Goal: Complete application form

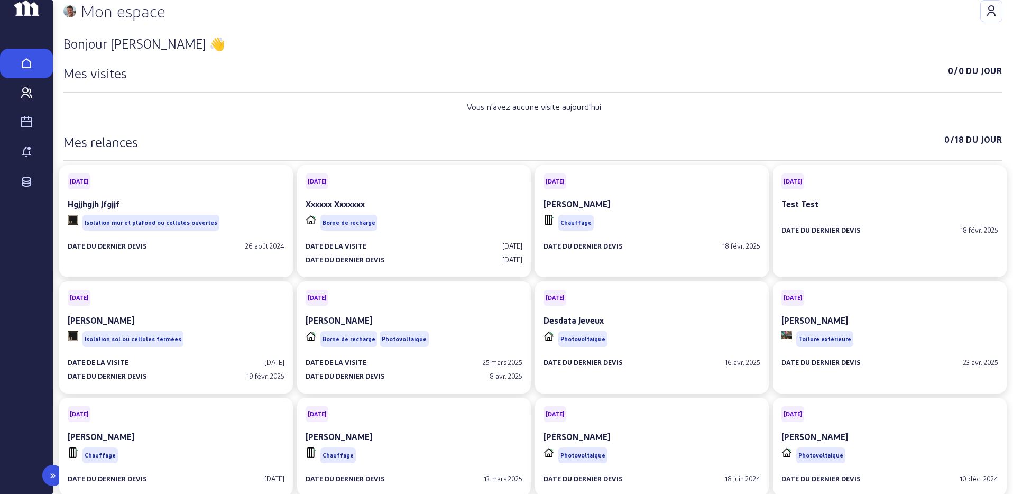
click at [27, 99] on icon at bounding box center [26, 93] width 13 height 13
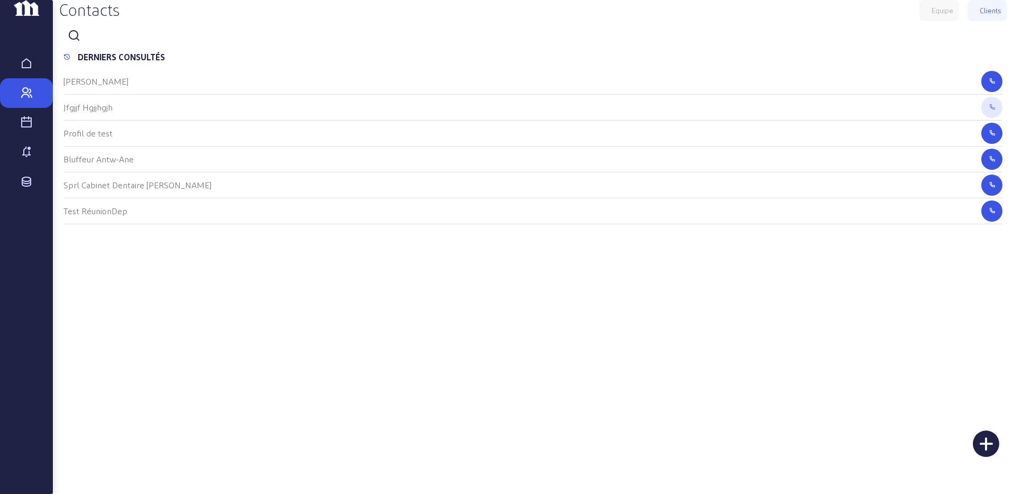
click at [983, 440] on div at bounding box center [986, 443] width 26 height 26
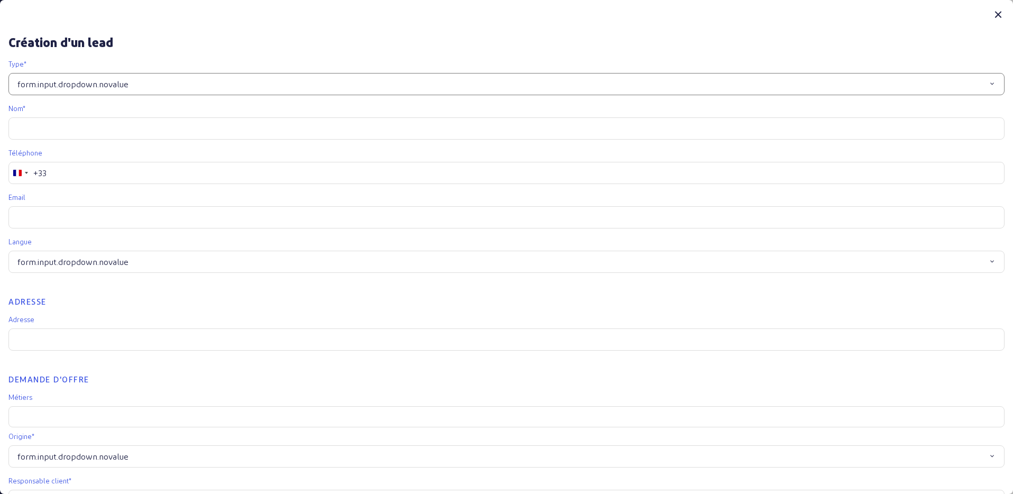
click at [218, 88] on div "form.input.dropdown.novalue" at bounding box center [506, 84] width 996 height 22
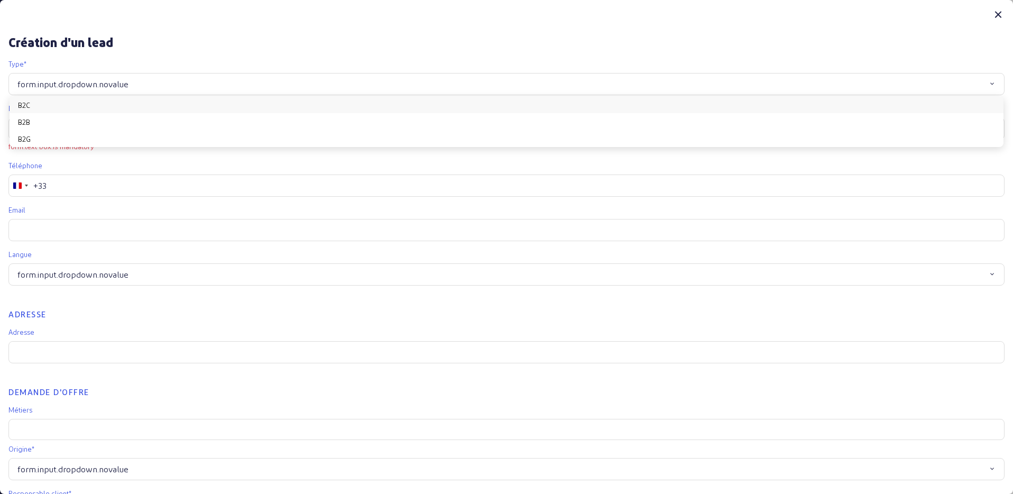
click at [175, 104] on button "B2C" at bounding box center [507, 104] width 994 height 17
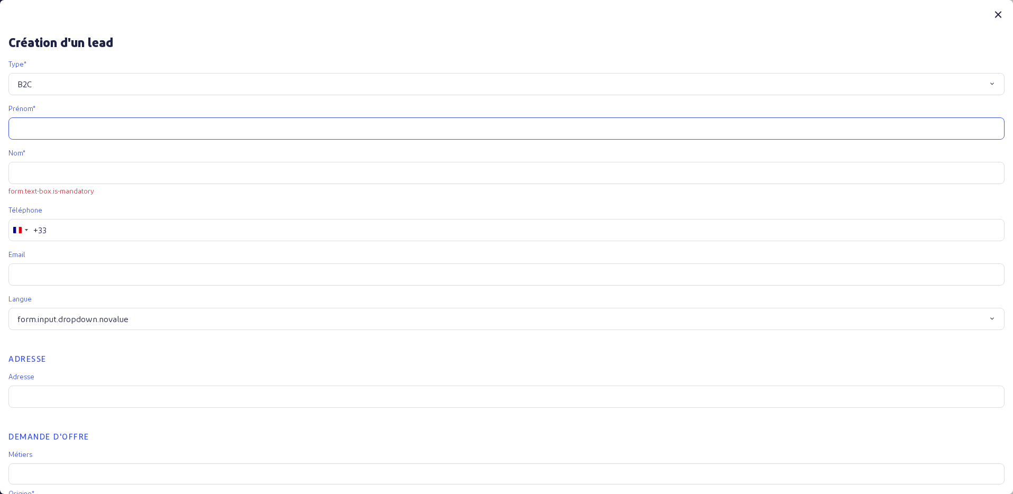
click at [117, 121] on input "text" at bounding box center [506, 128] width 996 height 22
type input "o"
type input "coucou"
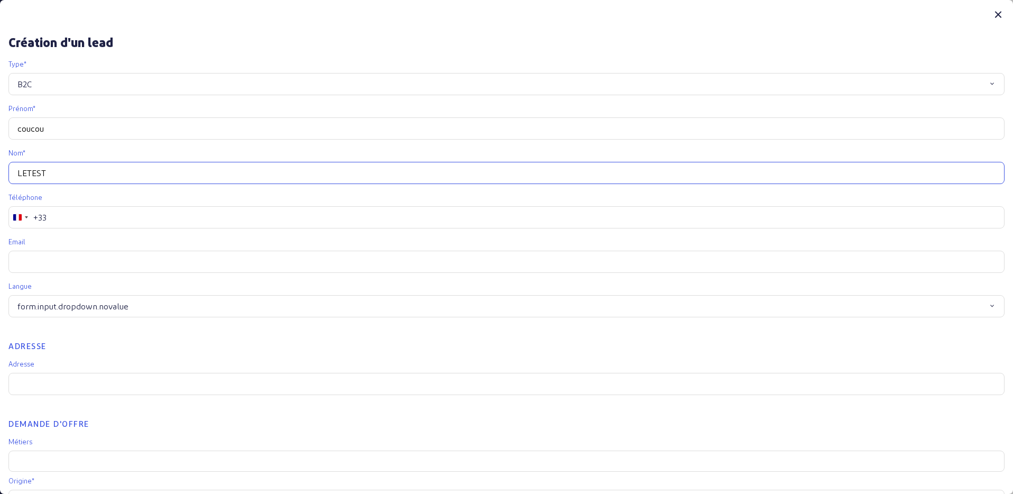
type input "LETEST"
click at [41, 216] on div "+33" at bounding box center [39, 217] width 13 height 13
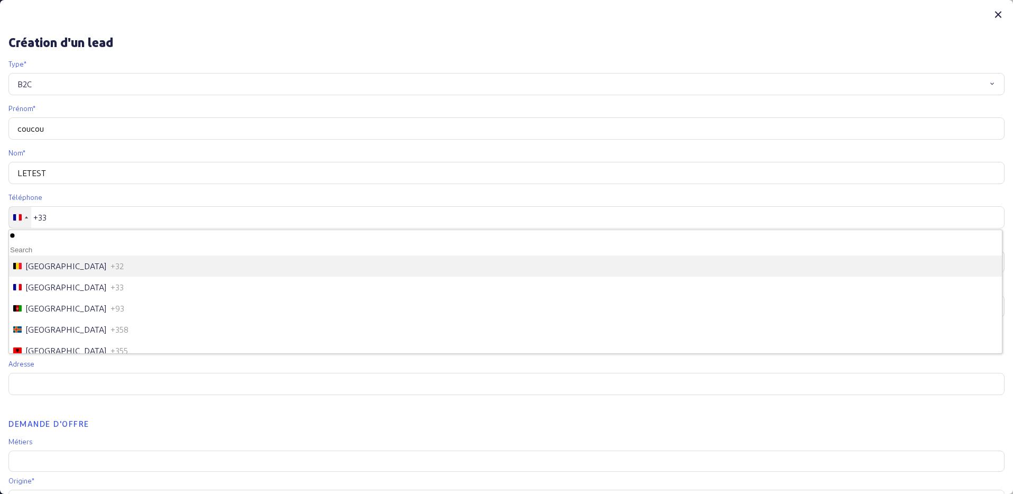
click at [36, 266] on span "[GEOGRAPHIC_DATA]" at bounding box center [66, 266] width 80 height 13
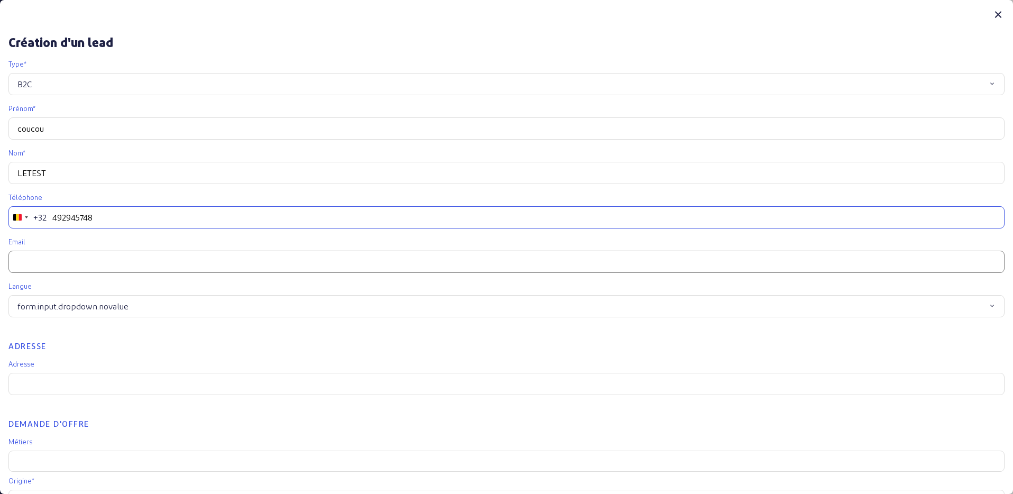
type input "492945748"
click at [75, 260] on input "email" at bounding box center [506, 262] width 996 height 22
click at [112, 87] on div "B2C" at bounding box center [506, 84] width 996 height 22
click at [96, 125] on button "B2B" at bounding box center [507, 125] width 994 height 17
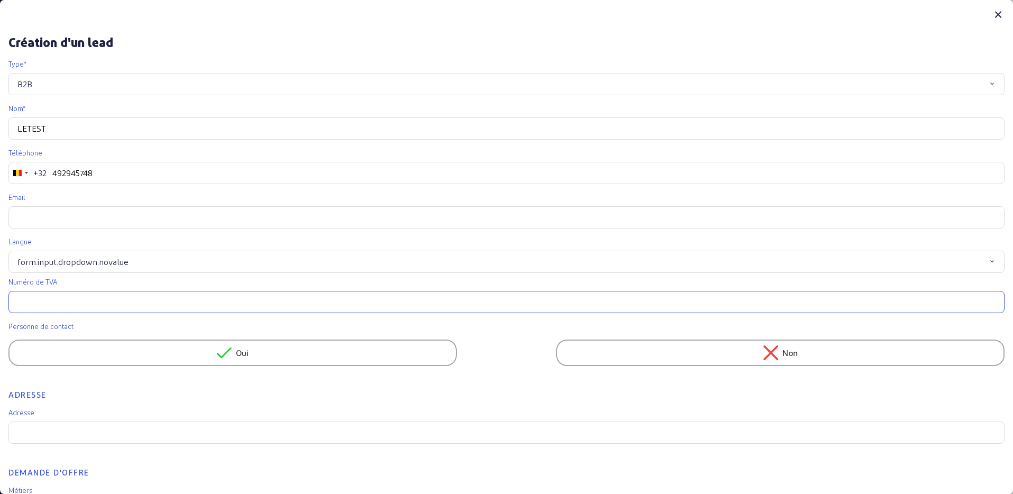
click at [99, 297] on input "text" at bounding box center [506, 302] width 996 height 22
type input "ZIZODPINZI°20E03"
click at [100, 225] on input "email" at bounding box center [506, 217] width 996 height 22
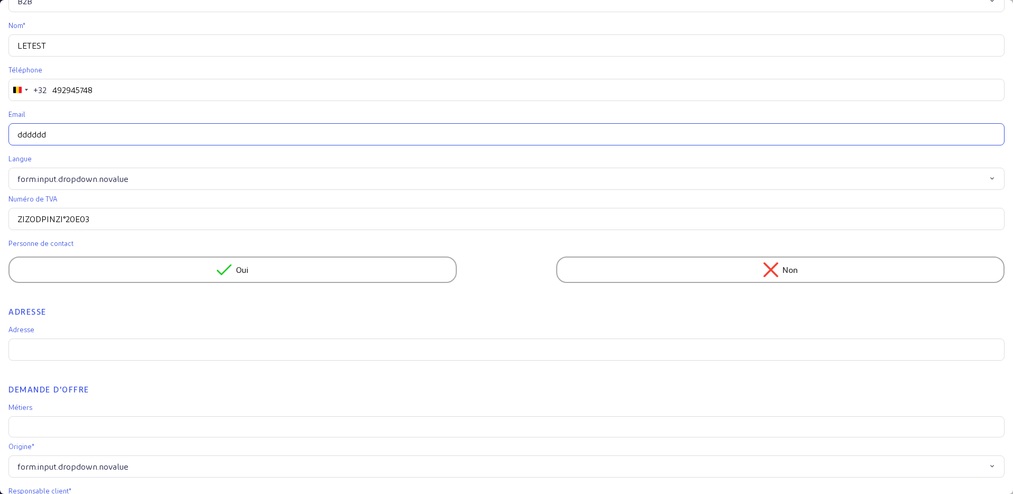
type input "dddddd"
click at [245, 273] on span "Oui" at bounding box center [242, 269] width 13 height 13
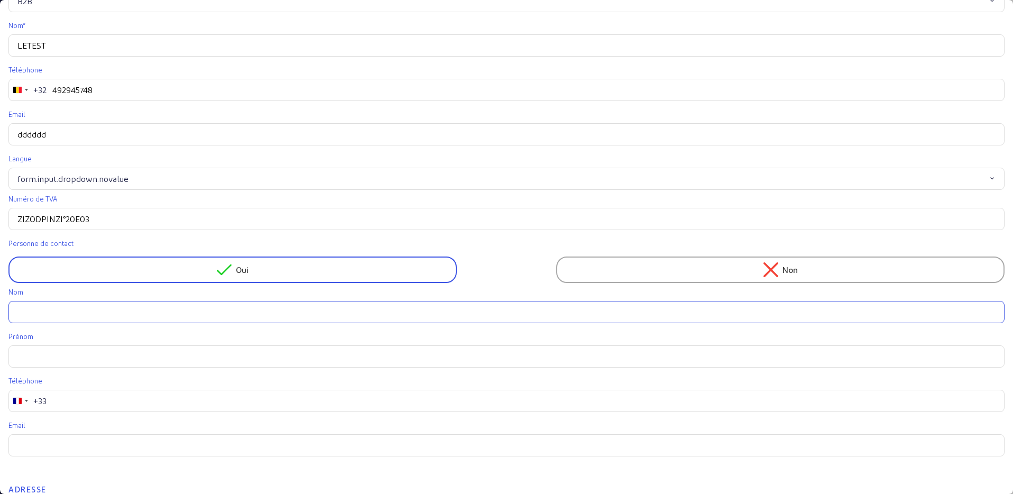
click at [195, 311] on input "text" at bounding box center [506, 312] width 996 height 22
type input "MAMS"
click at [182, 352] on input "text" at bounding box center [506, 356] width 996 height 22
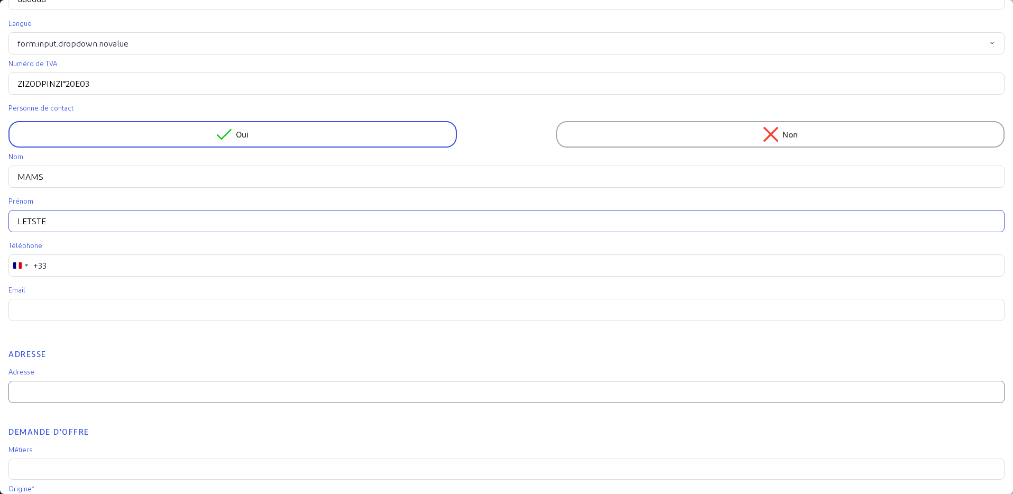
type input "LETSTE"
click at [140, 398] on input at bounding box center [506, 392] width 996 height 22
click at [149, 395] on input "Rue de tilff 277" at bounding box center [506, 392] width 996 height 22
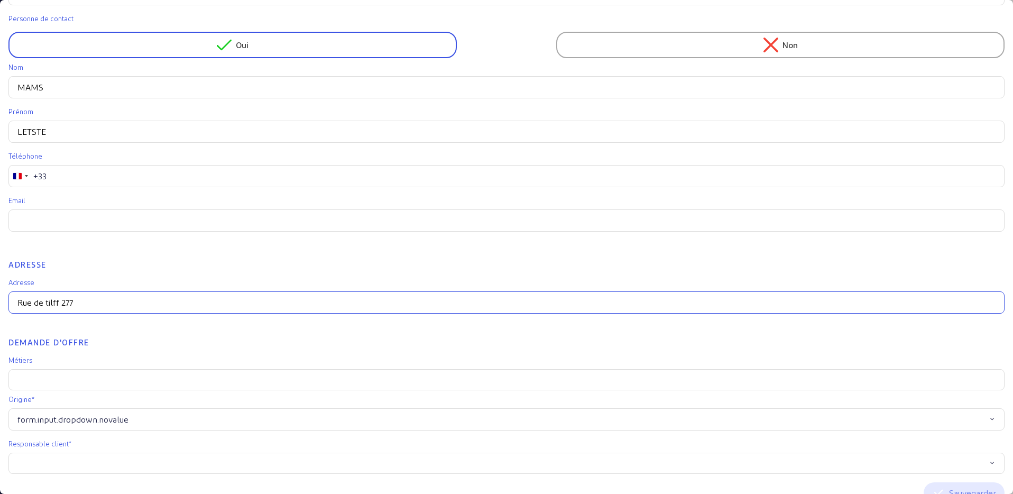
scroll to position [309, 0]
click at [123, 298] on input "Rue de tilff 277" at bounding box center [506, 301] width 996 height 22
type input "R"
click at [152, 257] on h2 "Adresse" at bounding box center [506, 255] width 996 height 29
